Goal: Task Accomplishment & Management: Use online tool/utility

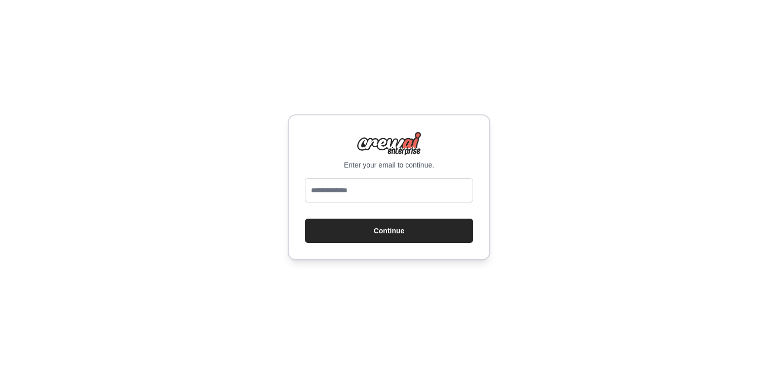
type input "**********"
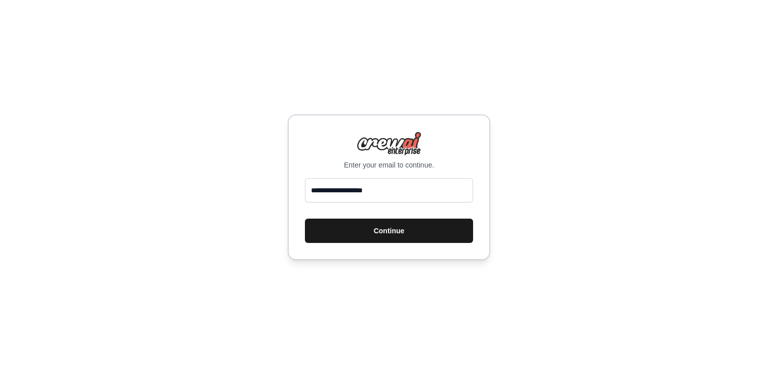
click at [360, 235] on button "Continue" at bounding box center [389, 231] width 168 height 24
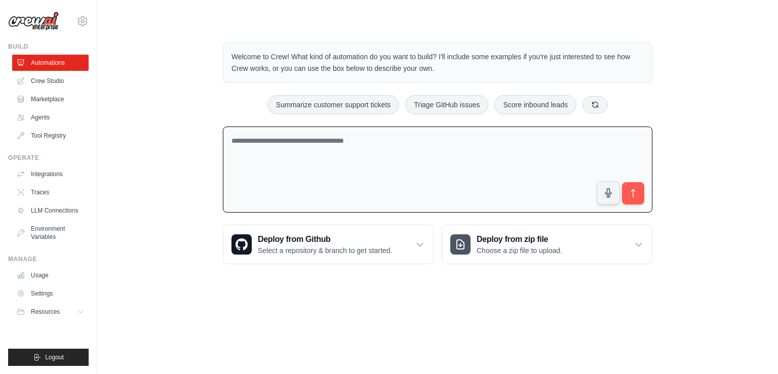
click at [320, 148] on textarea at bounding box center [437, 170] width 429 height 87
click at [634, 193] on icon "submit" at bounding box center [633, 193] width 11 height 11
click at [407, 130] on textarea "**********" at bounding box center [437, 170] width 429 height 87
click at [350, 100] on button "Summarize customer support tickets" at bounding box center [333, 104] width 132 height 19
type textarea "**********"
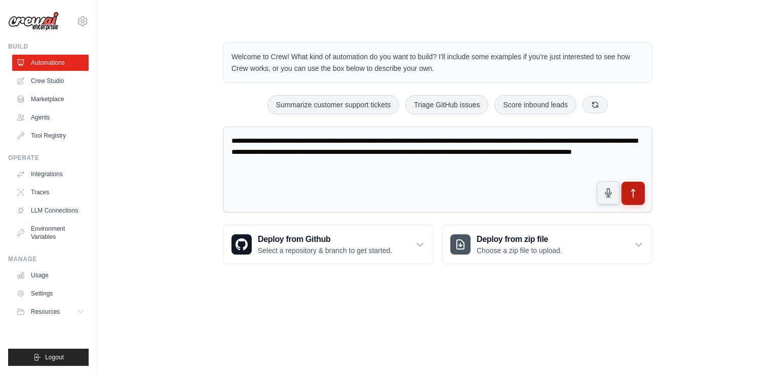
click at [634, 191] on icon "submit" at bounding box center [633, 193] width 11 height 11
click at [48, 80] on link "Crew Studio" at bounding box center [51, 81] width 76 height 16
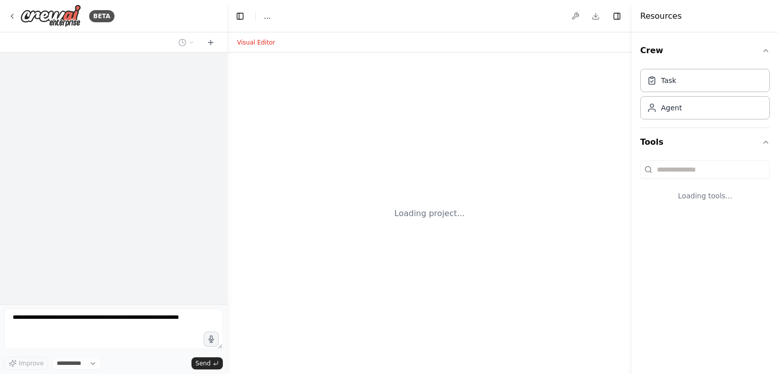
select select "****"
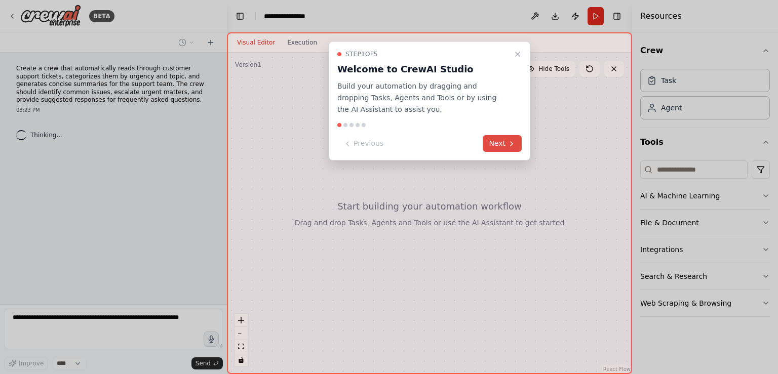
click at [503, 144] on button "Next" at bounding box center [501, 143] width 39 height 17
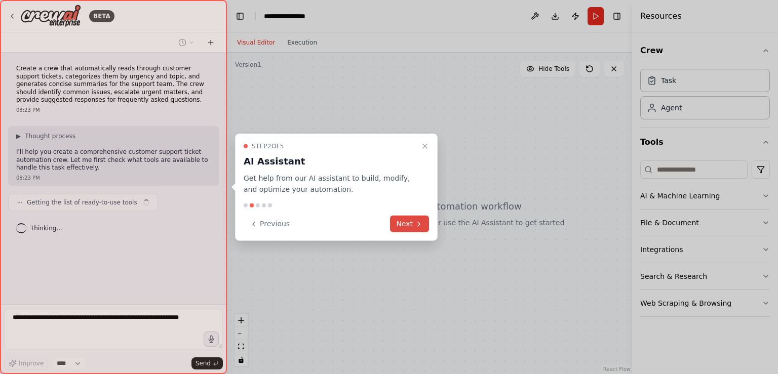
click at [416, 223] on icon at bounding box center [419, 224] width 8 height 8
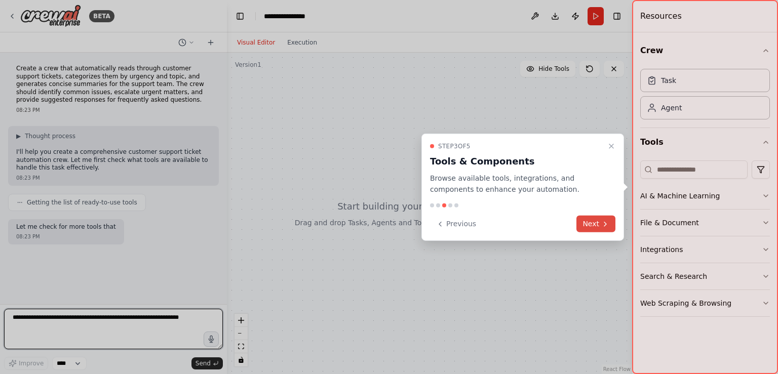
click at [614, 227] on button "Next" at bounding box center [595, 224] width 39 height 17
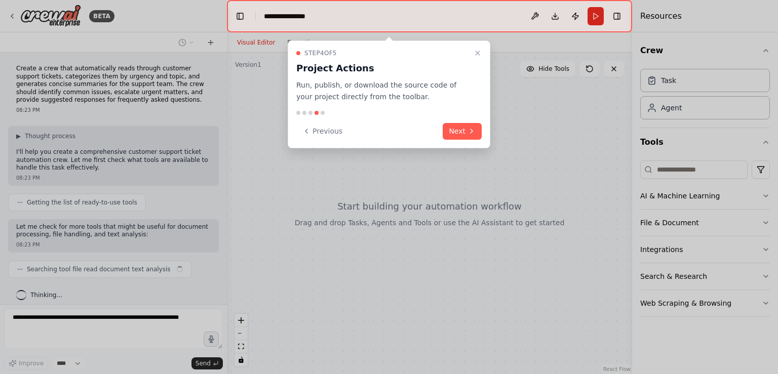
scroll to position [6, 0]
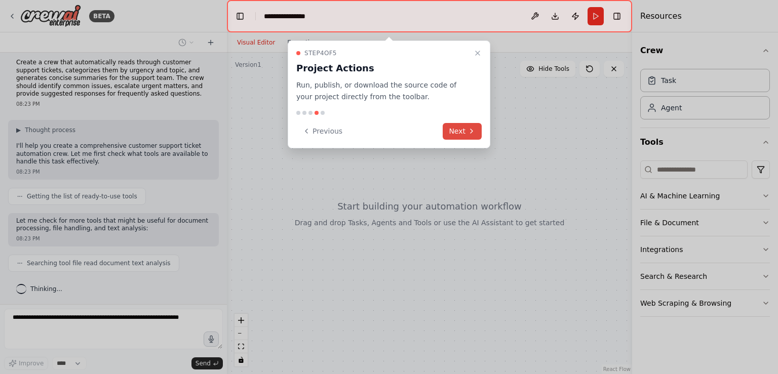
click at [461, 128] on button "Next" at bounding box center [462, 131] width 39 height 17
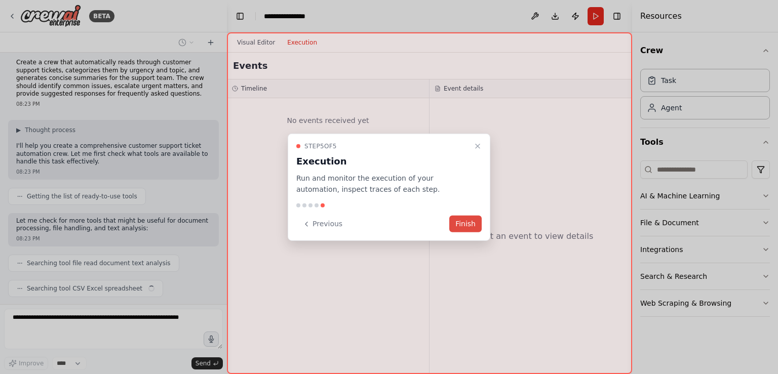
scroll to position [31, 0]
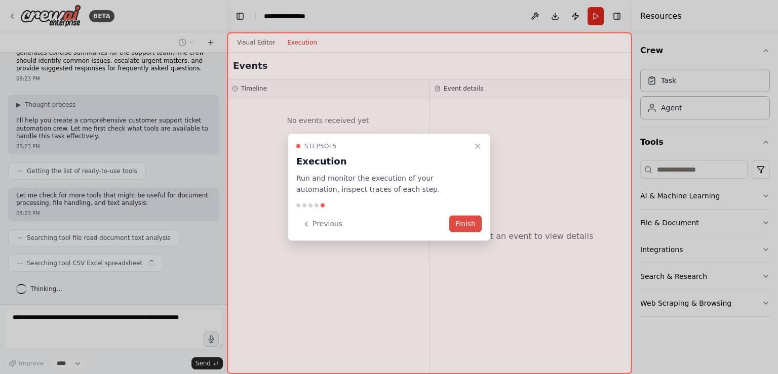
click at [471, 221] on button "Finish" at bounding box center [465, 224] width 32 height 17
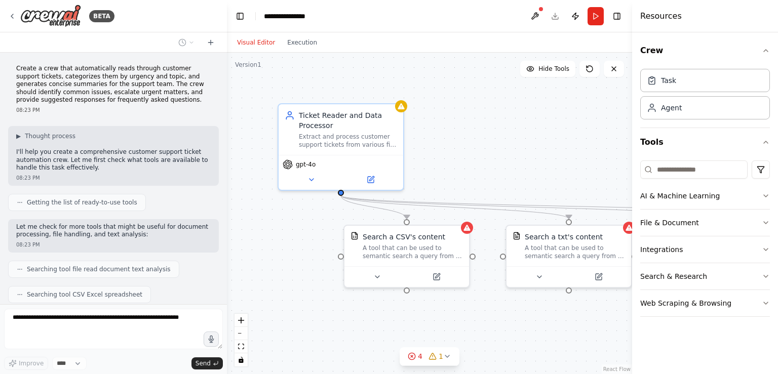
scroll to position [231, 0]
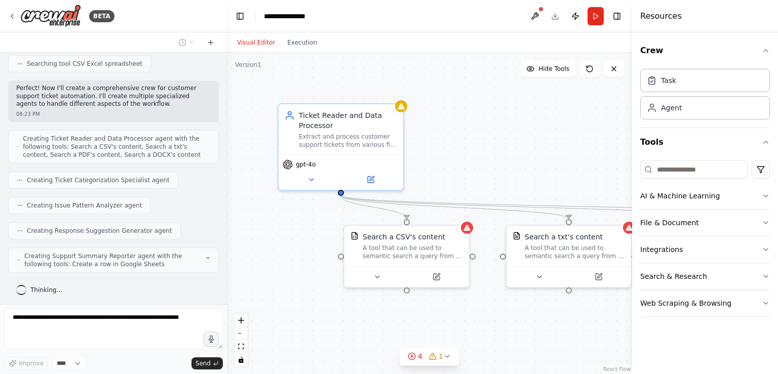
click at [252, 39] on button "Visual Editor" at bounding box center [256, 42] width 50 height 12
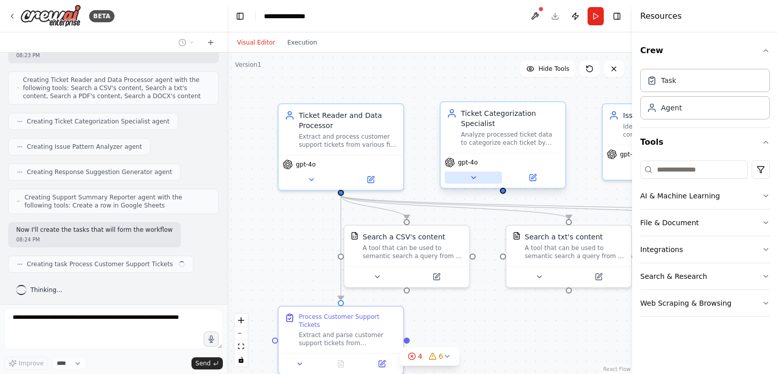
scroll to position [298, 0]
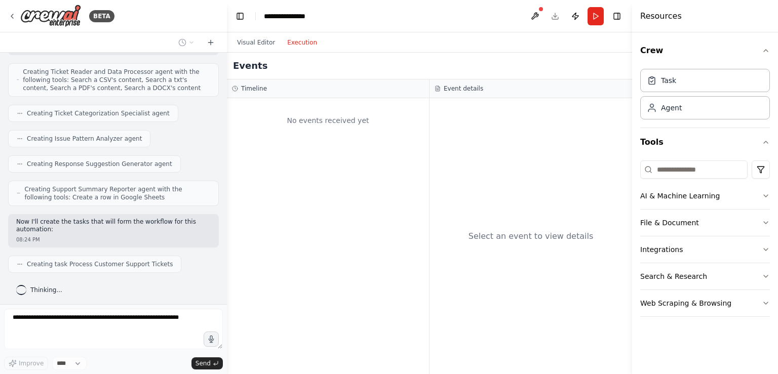
click at [299, 45] on button "Execution" at bounding box center [302, 42] width 42 height 12
click at [248, 51] on div "Visual Editor Execution" at bounding box center [277, 42] width 92 height 20
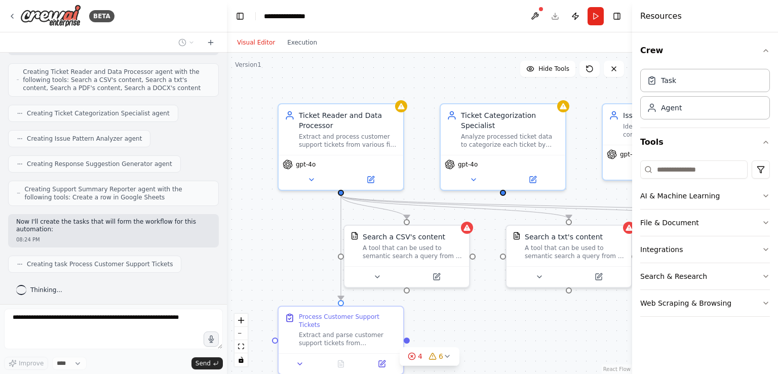
click at [250, 42] on button "Visual Editor" at bounding box center [256, 42] width 50 height 12
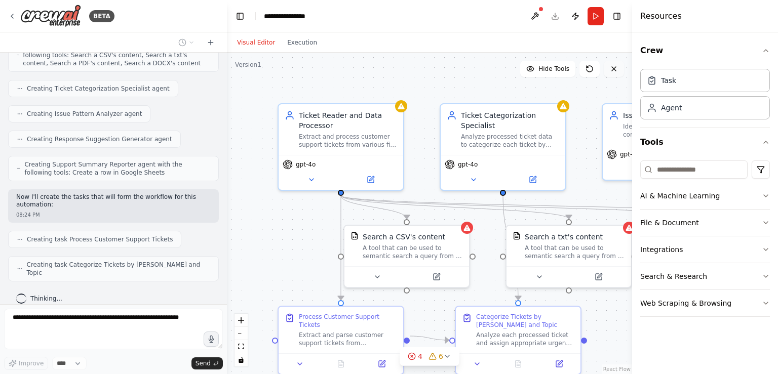
click at [605, 69] on button at bounding box center [614, 69] width 20 height 16
click at [609, 69] on button at bounding box center [614, 69] width 20 height 16
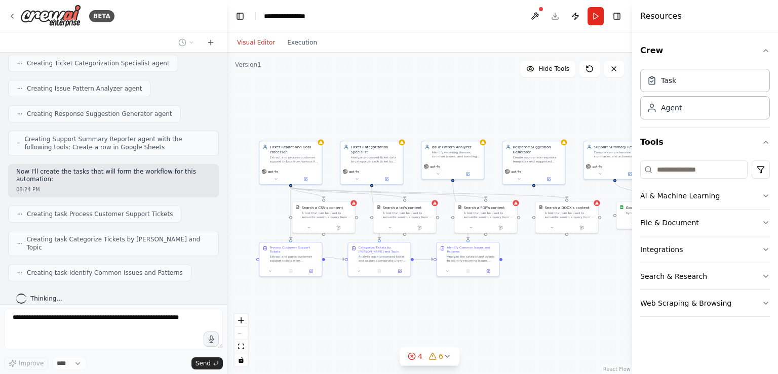
drag, startPoint x: 561, startPoint y: 130, endPoint x: 433, endPoint y: 115, distance: 128.9
click at [433, 115] on div ".deletable-edge-delete-btn { width: 20px; height: 20px; border: 0px solid #ffff…" at bounding box center [429, 213] width 405 height 321
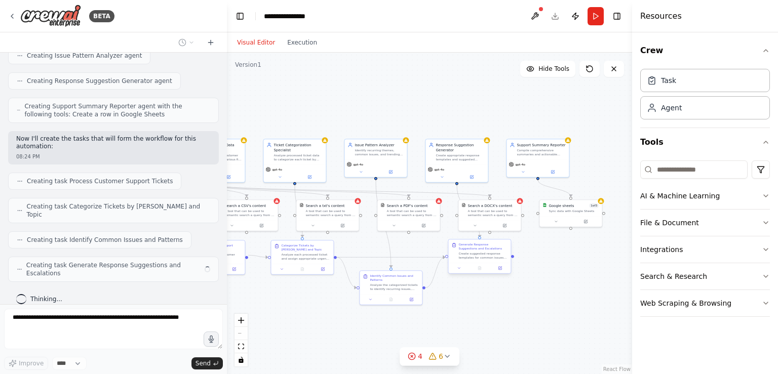
scroll to position [373, 0]
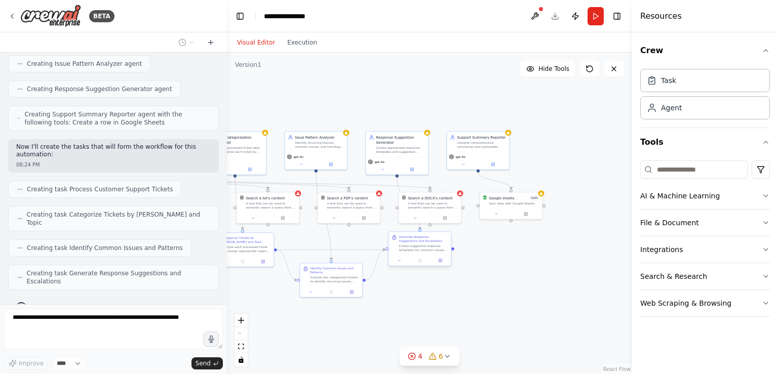
drag, startPoint x: 551, startPoint y: 254, endPoint x: 414, endPoint y: 244, distance: 137.0
click at [414, 244] on div ".deletable-edge-delete-btn { width: 20px; height: 20px; border: 0px solid #ffff…" at bounding box center [429, 213] width 405 height 321
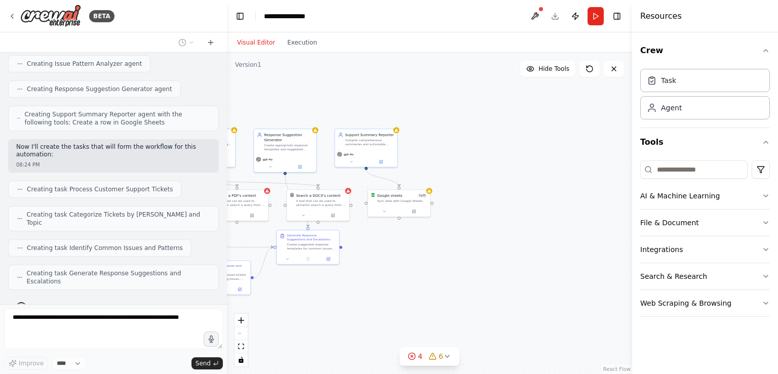
drag, startPoint x: 555, startPoint y: 244, endPoint x: 443, endPoint y: 241, distance: 112.4
click at [443, 241] on div ".deletable-edge-delete-btn { width: 20px; height: 20px; border: 0px solid #ffff…" at bounding box center [429, 213] width 405 height 321
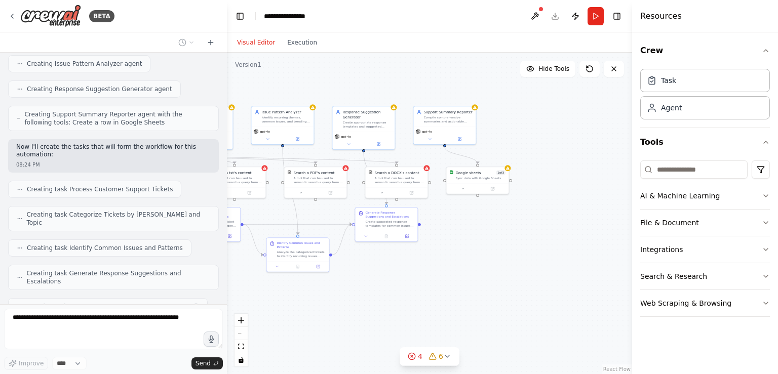
scroll to position [398, 0]
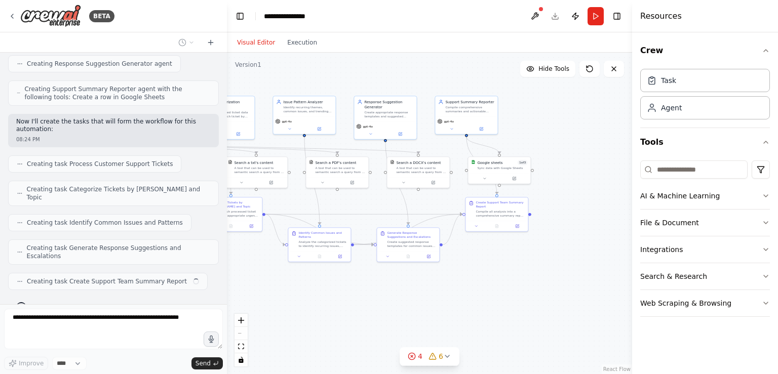
drag, startPoint x: 468, startPoint y: 159, endPoint x: 569, endPoint y: 126, distance: 106.0
click at [569, 126] on div ".deletable-edge-delete-btn { width: 20px; height: 20px; border: 0px solid #ffff…" at bounding box center [429, 213] width 405 height 321
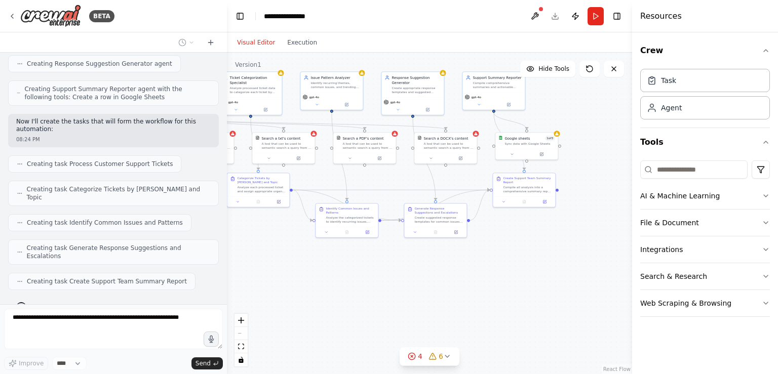
drag, startPoint x: 585, startPoint y: 229, endPoint x: 613, endPoint y: 205, distance: 37.0
click at [613, 205] on div ".deletable-edge-delete-btn { width: 20px; height: 20px; border: 0px solid #ffff…" at bounding box center [429, 213] width 405 height 321
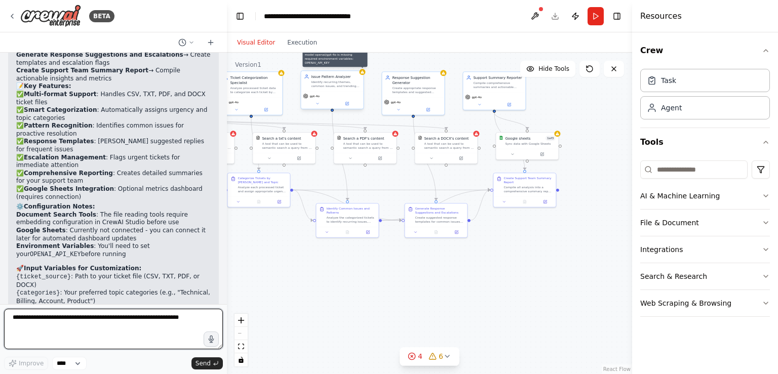
scroll to position [1039, 0]
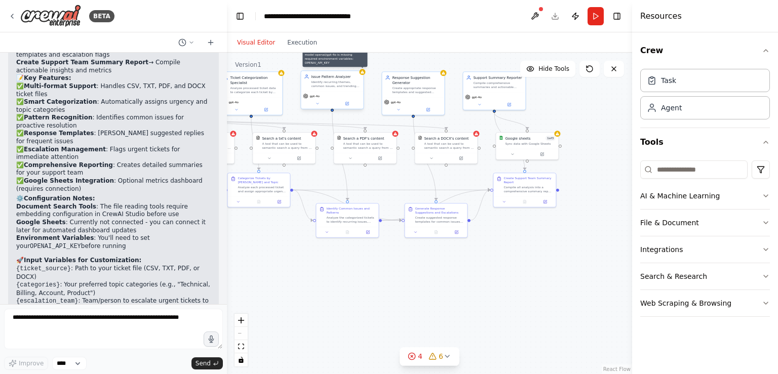
click at [363, 72] on icon at bounding box center [362, 71] width 4 height 3
click at [352, 112] on div ".deletable-edge-delete-btn { width: 20px; height: 20px; border: 0px solid #ffff…" at bounding box center [429, 213] width 405 height 321
click at [318, 104] on icon at bounding box center [317, 104] width 4 height 4
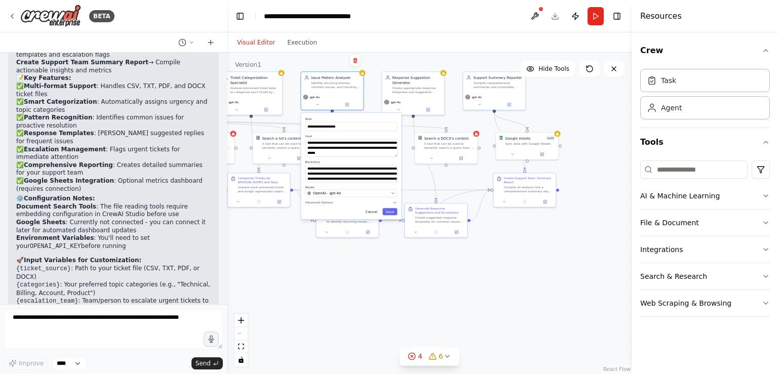
click at [375, 212] on button "Cancel" at bounding box center [371, 211] width 18 height 7
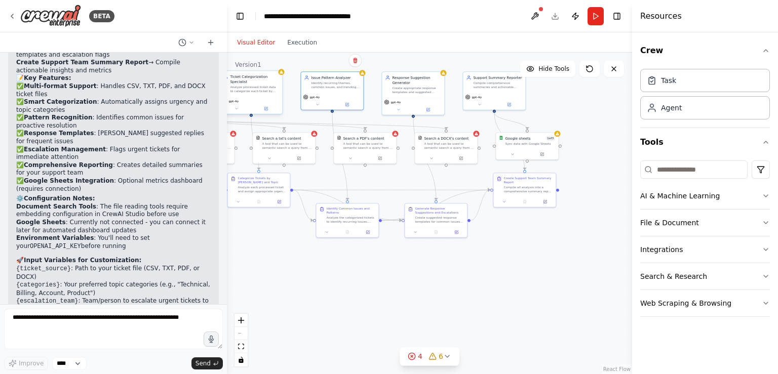
click at [256, 88] on div "Analyze processed ticket data to categorize each ticket by urgency level (Criti…" at bounding box center [254, 89] width 49 height 8
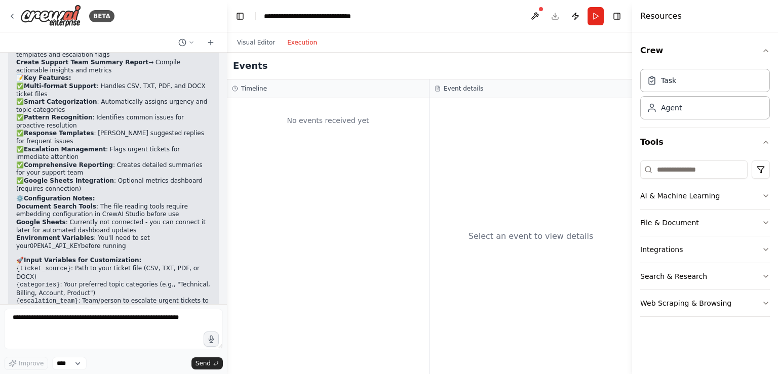
click at [298, 45] on button "Execution" at bounding box center [302, 42] width 42 height 12
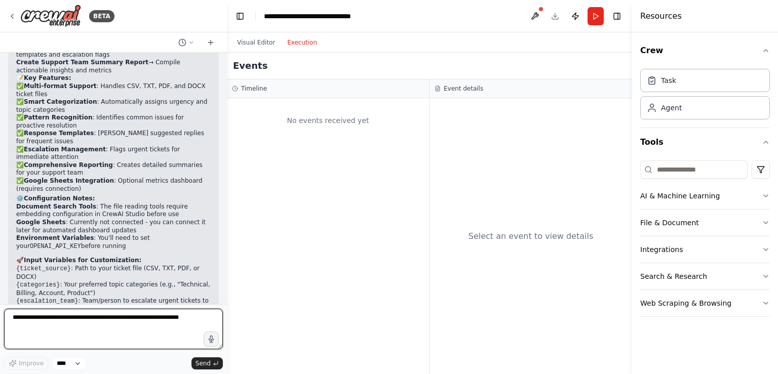
click at [63, 314] on textarea at bounding box center [113, 329] width 219 height 41
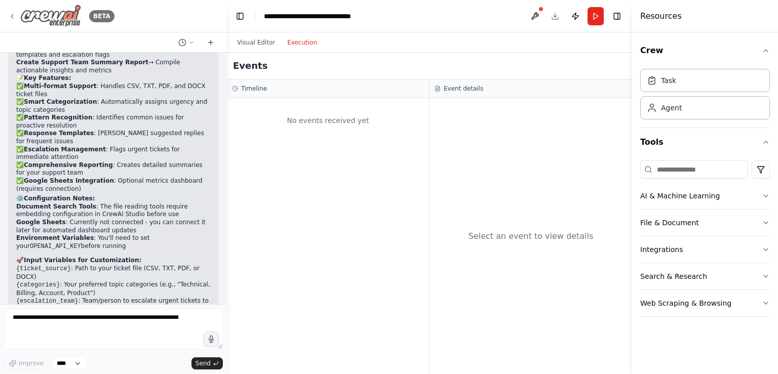
click at [8, 15] on icon at bounding box center [12, 16] width 8 height 8
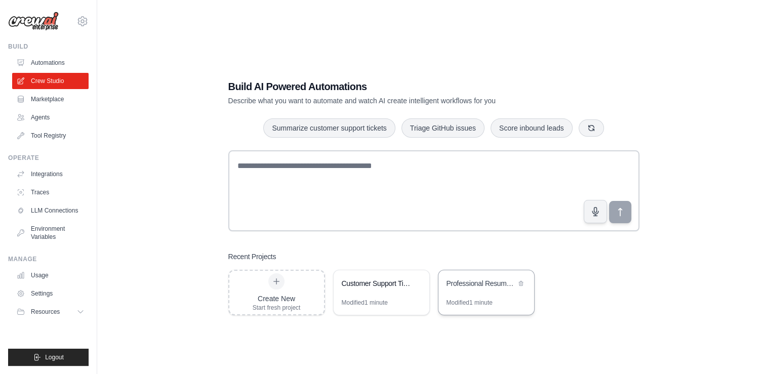
click at [508, 294] on div "Professional Resume Builder" at bounding box center [486, 284] width 96 height 28
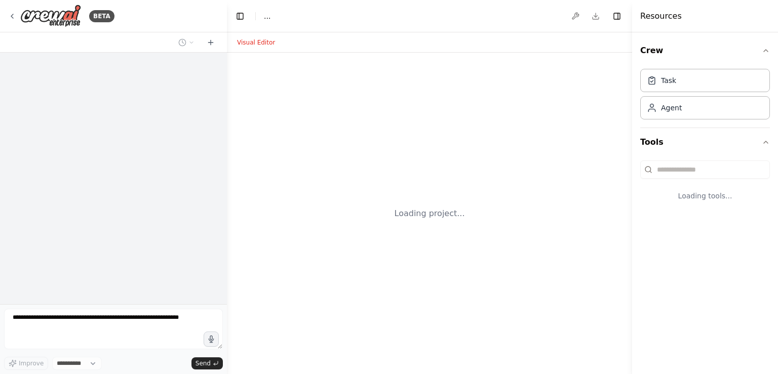
select select "****"
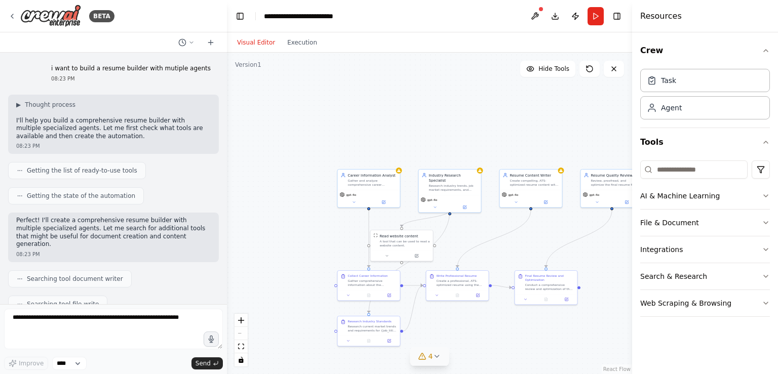
click at [431, 355] on span "4" at bounding box center [430, 356] width 5 height 10
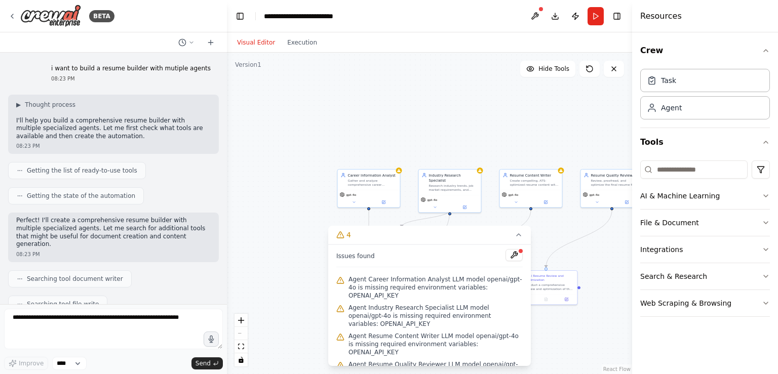
click at [391, 293] on span "Agent Career Information Analyst LLM model openai/gpt-4o is missing required en…" at bounding box center [435, 287] width 174 height 24
click at [517, 261] on button at bounding box center [513, 255] width 17 height 12
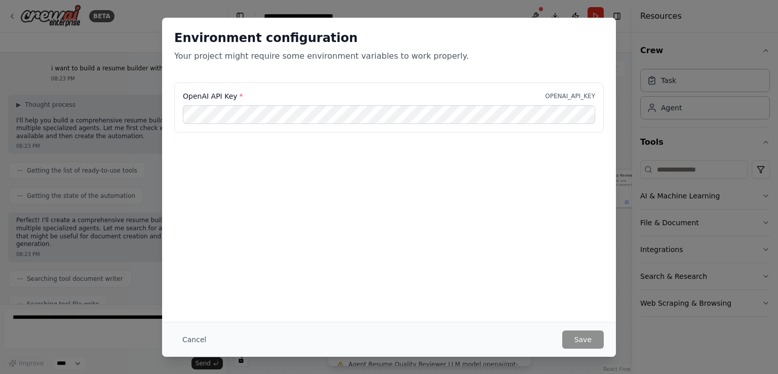
click at [625, 67] on div "Environment configuration Your project might require some environment variables…" at bounding box center [389, 187] width 778 height 374
click at [670, 148] on div "Environment configuration Your project might require some environment variables…" at bounding box center [389, 187] width 778 height 374
click at [197, 333] on button "Cancel" at bounding box center [194, 340] width 40 height 18
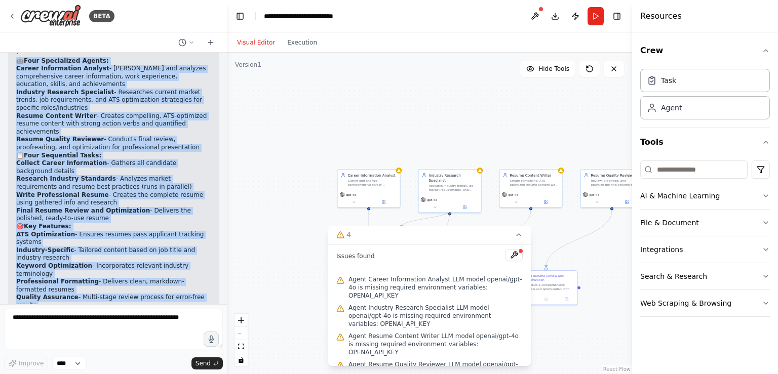
scroll to position [755, 0]
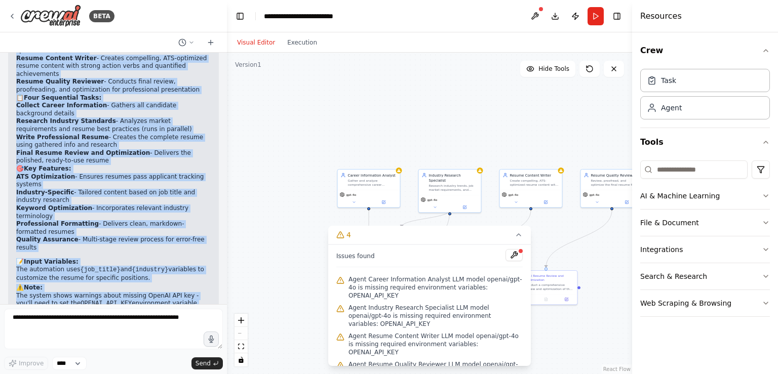
drag, startPoint x: 11, startPoint y: 125, endPoint x: 138, endPoint y: 226, distance: 162.9
click at [138, 226] on div "Perfect! I've created your Professional Resume Builder with a comprehensive mul…" at bounding box center [113, 163] width 211 height 386
copy div "🤖 Four Specialized Agents: Career Information Analyst - Gathers and analyzes co…"
